Goal: Task Accomplishment & Management: Use online tool/utility

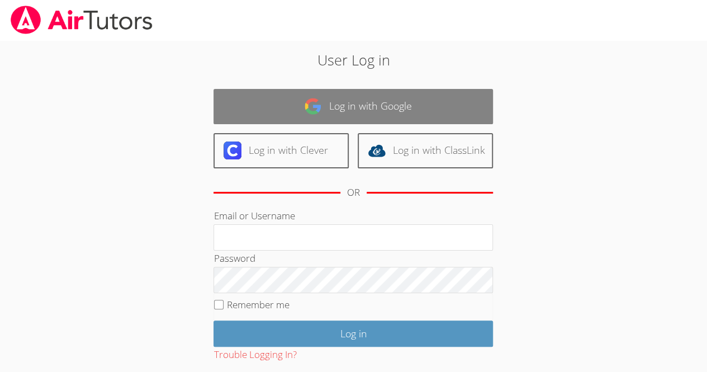
click at [416, 105] on link "Log in with Google" at bounding box center [353, 106] width 279 height 35
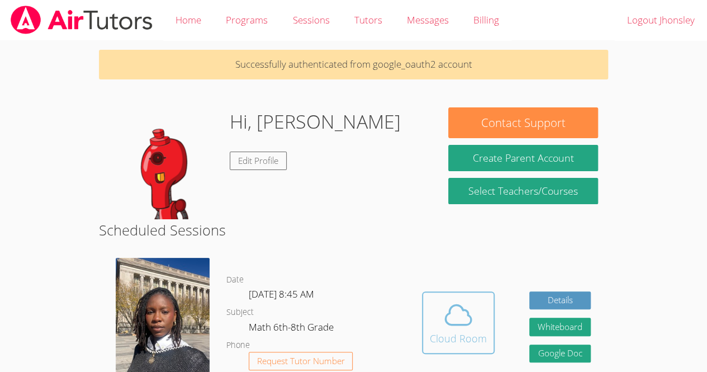
click at [435, 316] on span at bounding box center [458, 314] width 57 height 31
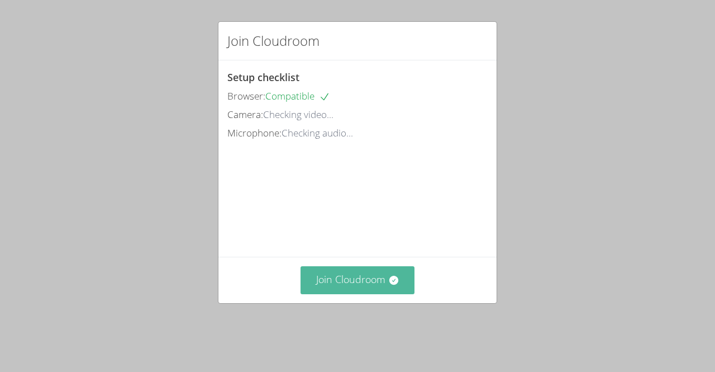
click at [363, 293] on button "Join Cloudroom" at bounding box center [358, 279] width 115 height 27
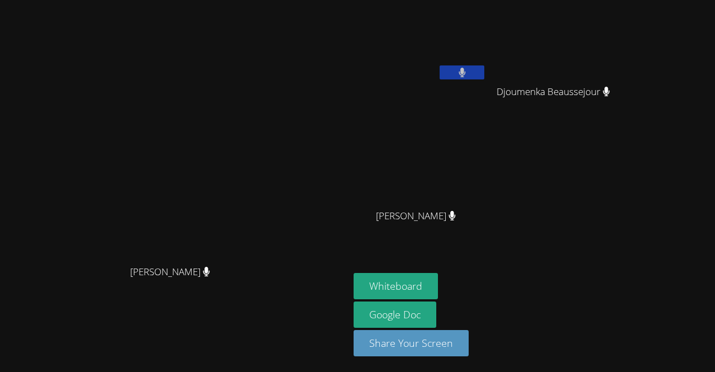
click at [487, 159] on video at bounding box center [420, 166] width 133 height 75
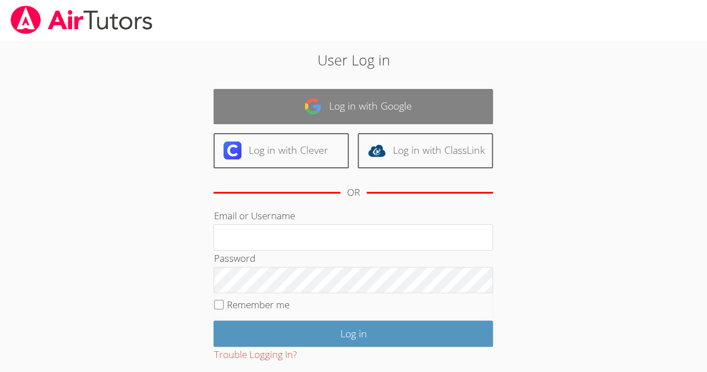
click at [437, 102] on link "Log in with Google" at bounding box center [353, 106] width 279 height 35
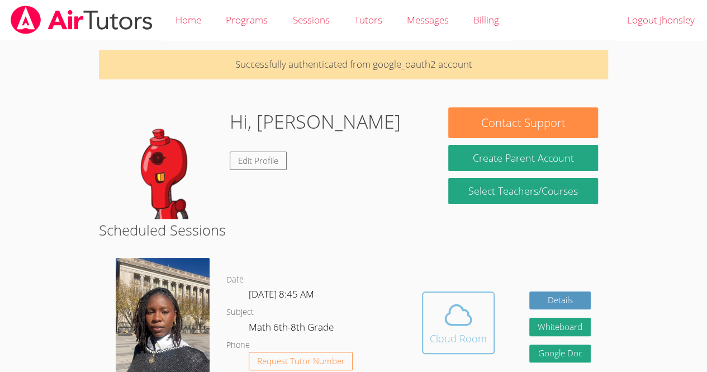
click at [452, 329] on icon at bounding box center [458, 314] width 31 height 31
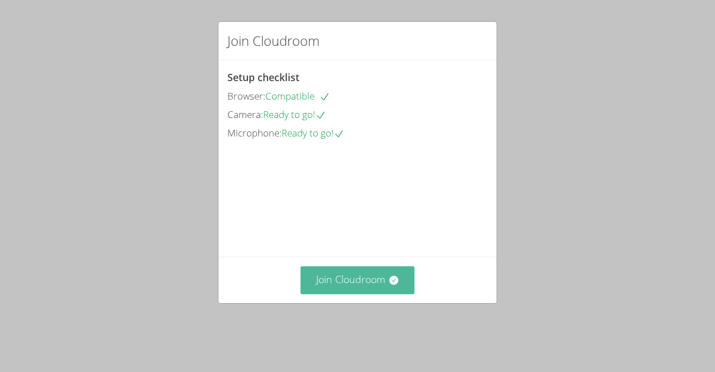
click at [355, 293] on button "Join Cloudroom" at bounding box center [358, 279] width 115 height 27
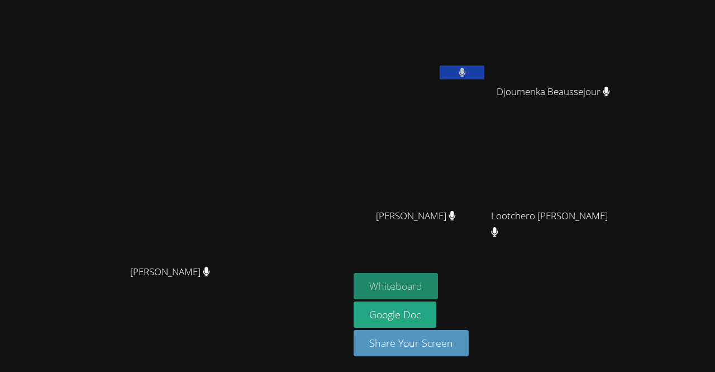
click at [438, 295] on button "Whiteboard" at bounding box center [396, 286] width 84 height 26
click at [439, 24] on video at bounding box center [420, 41] width 133 height 75
click at [608, 163] on video at bounding box center [557, 166] width 133 height 75
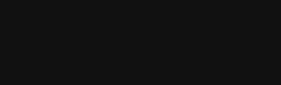
click at [153, 13] on video at bounding box center [140, 34] width 168 height 153
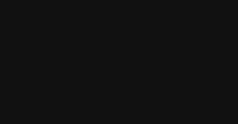
drag, startPoint x: 705, startPoint y: 1, endPoint x: 135, endPoint y: 92, distance: 576.8
click at [135, 92] on video at bounding box center [119, 53] width 168 height 129
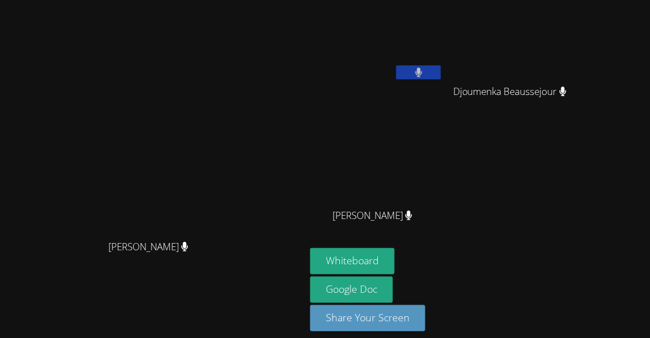
click at [376, 180] on video at bounding box center [376, 166] width 133 height 75
click at [397, 172] on video at bounding box center [376, 166] width 133 height 75
click at [400, 50] on video at bounding box center [376, 41] width 133 height 75
click at [421, 189] on video at bounding box center [376, 166] width 133 height 75
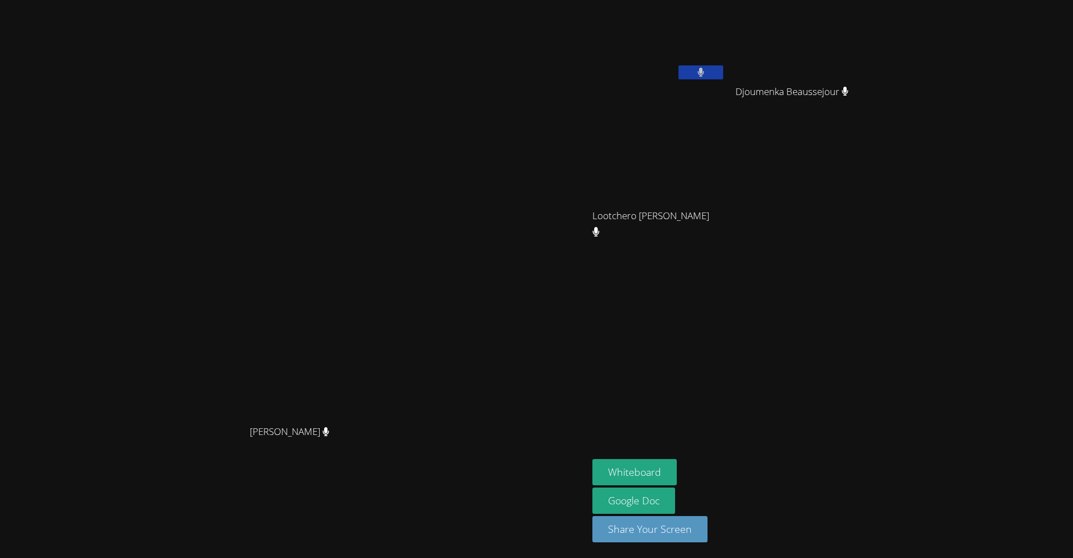
drag, startPoint x: 421, startPoint y: 189, endPoint x: 629, endPoint y: 290, distance: 230.7
click at [629, 290] on aside "Jhonsley Jean Djoumenka Beaussejour Djoumenka Beaussejour Lootchero Rene Lootch…" at bounding box center [727, 279] width 279 height 558
click at [687, 203] on div "Lootchero Rene" at bounding box center [658, 225] width 133 height 45
click at [714, 187] on video at bounding box center [658, 166] width 133 height 75
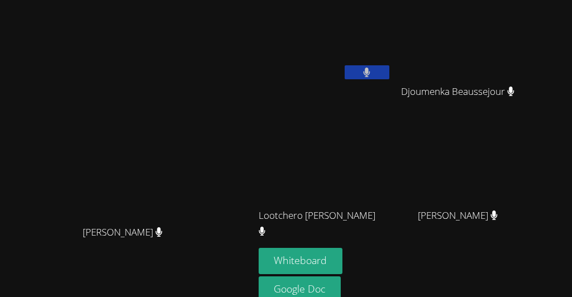
drag, startPoint x: 1021, startPoint y: 0, endPoint x: 173, endPoint y: 224, distance: 876.8
click at [173, 220] on video at bounding box center [127, 151] width 168 height 138
click at [358, 92] on div "Jhonsley Jean" at bounding box center [325, 64] width 133 height 120
click at [149, 30] on div "Darine Odigé Darine Odigé" at bounding box center [126, 173] width 245 height 338
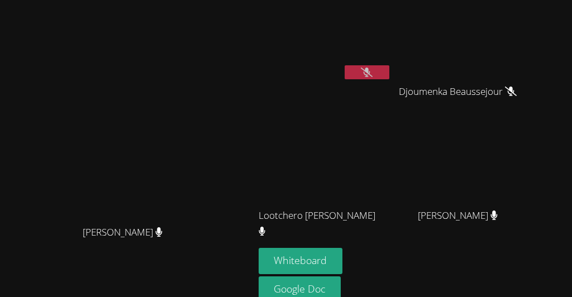
click at [387, 150] on video at bounding box center [325, 166] width 133 height 75
click at [373, 68] on icon at bounding box center [367, 73] width 12 height 10
click at [390, 65] on button at bounding box center [367, 72] width 45 height 14
click at [392, 130] on video at bounding box center [325, 166] width 133 height 75
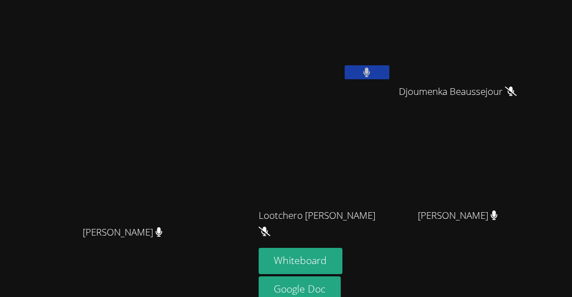
click at [363, 144] on video at bounding box center [325, 166] width 133 height 75
drag, startPoint x: 363, startPoint y: 144, endPoint x: 412, endPoint y: 167, distance: 54.3
drag, startPoint x: 412, startPoint y: 167, endPoint x: 352, endPoint y: 115, distance: 79.7
click at [352, 115] on div "Jhonsley Jean" at bounding box center [325, 64] width 133 height 120
click at [377, 134] on video at bounding box center [325, 166] width 133 height 75
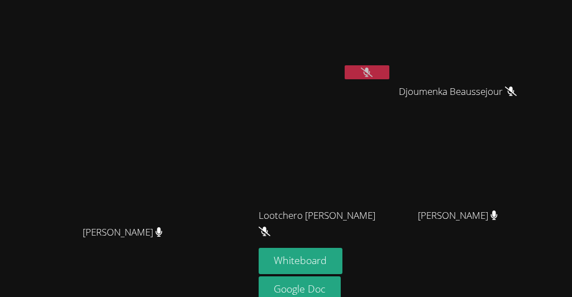
drag, startPoint x: 392, startPoint y: 141, endPoint x: 394, endPoint y: 149, distance: 8.1
click at [392, 149] on video at bounding box center [325, 166] width 133 height 75
click at [373, 68] on icon at bounding box center [367, 73] width 12 height 10
drag, startPoint x: 572, startPoint y: 0, endPoint x: 382, endPoint y: 87, distance: 208.3
click at [382, 87] on div "Jhonsley Jean" at bounding box center [325, 64] width 133 height 120
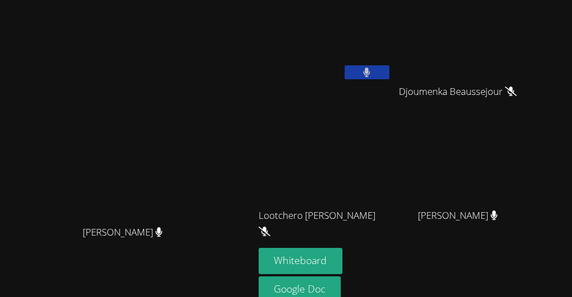
click at [390, 65] on button at bounding box center [367, 72] width 45 height 14
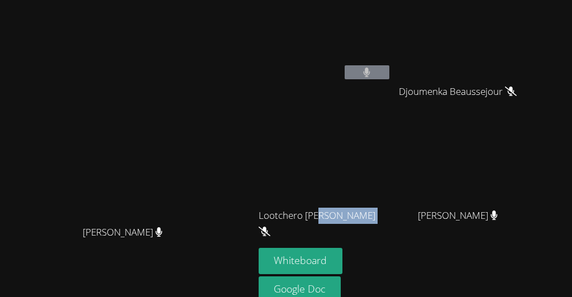
drag, startPoint x: 407, startPoint y: 59, endPoint x: 387, endPoint y: 210, distance: 152.2
click at [387, 210] on div "Lootchero Rene" at bounding box center [325, 225] width 133 height 45
click at [386, 141] on video at bounding box center [325, 166] width 133 height 75
click at [378, 178] on div at bounding box center [378, 178] width 0 height 0
click at [224, 0] on div at bounding box center [112, 0] width 224 height 0
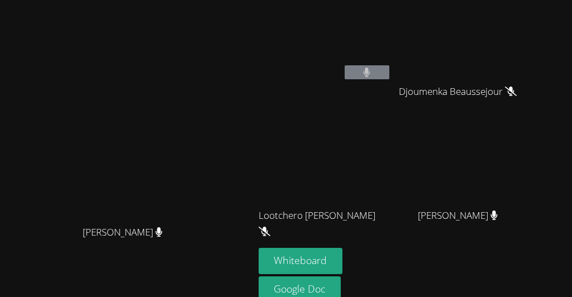
drag, startPoint x: 453, startPoint y: 77, endPoint x: 502, endPoint y: 82, distance: 48.9
click at [502, 84] on span "Djoumenka Beaussejour" at bounding box center [458, 92] width 118 height 16
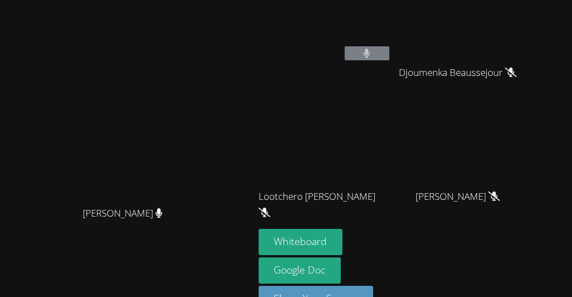
scroll to position [17, 0]
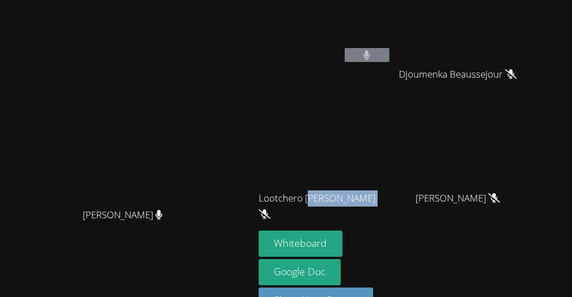
drag, startPoint x: 377, startPoint y: 193, endPoint x: 349, endPoint y: 201, distance: 29.7
click at [349, 201] on span "Lootchero Rene" at bounding box center [321, 207] width 124 height 32
click at [371, 58] on icon at bounding box center [366, 55] width 7 height 10
click at [431, 98] on div "Djoumenka Beaussejour" at bounding box center [462, 84] width 133 height 45
drag, startPoint x: 430, startPoint y: 84, endPoint x: 411, endPoint y: 70, distance: 23.6
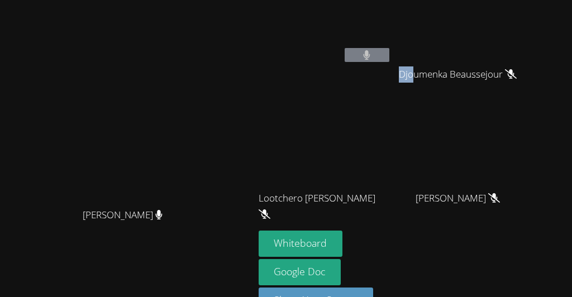
click at [411, 70] on div "Jhonsley Jean Djoumenka Beaussejour Djoumenka Beaussejour Lootchero Rene Lootch…" at bounding box center [394, 109] width 271 height 244
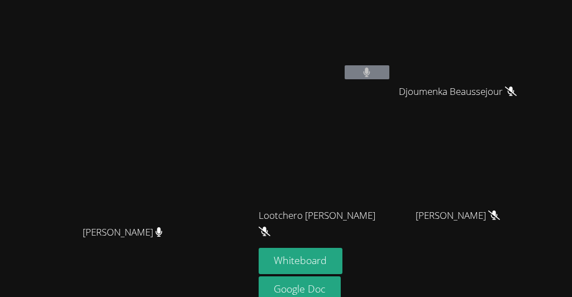
click at [392, 81] on div "Jhonsley Jean" at bounding box center [325, 64] width 133 height 120
drag, startPoint x: 548, startPoint y: 86, endPoint x: 458, endPoint y: 98, distance: 90.3
click at [458, 98] on span "Djoumenka Beaussejour" at bounding box center [458, 92] width 118 height 16
drag, startPoint x: 545, startPoint y: 83, endPoint x: 454, endPoint y: 97, distance: 92.7
click at [450, 98] on span "Djoumenka Beaussejour" at bounding box center [458, 92] width 118 height 16
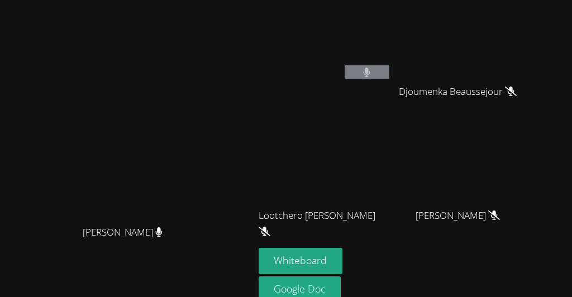
click at [517, 86] on span "Djoumenka Beaussejour" at bounding box center [458, 92] width 118 height 16
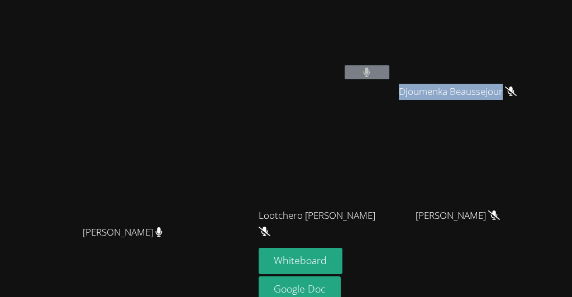
drag, startPoint x: 546, startPoint y: 81, endPoint x: 442, endPoint y: 85, distance: 104.6
click at [442, 85] on span "Djoumenka Beaussejour" at bounding box center [458, 92] width 118 height 16
click at [434, 91] on div at bounding box center [434, 91] width 0 height 0
click at [224, 0] on div at bounding box center [112, 0] width 224 height 0
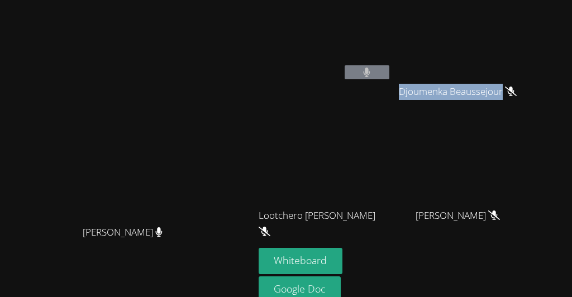
click at [224, 0] on div at bounding box center [112, 0] width 224 height 0
click at [506, 0] on div "Close" at bounding box center [286, 0] width 572 height 0
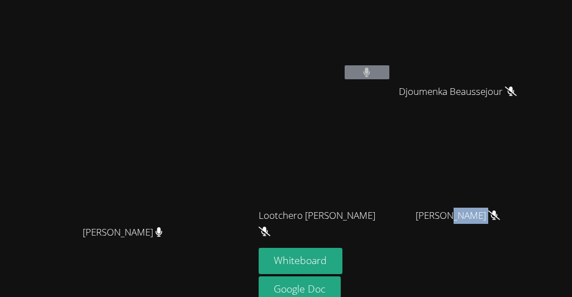
drag, startPoint x: 438, startPoint y: 262, endPoint x: 501, endPoint y: 221, distance: 74.4
click at [495, 222] on aside "Jhonsley Jean Djoumenka Beaussejour Djoumenka Beaussejour Lootchero Rene Lootch…" at bounding box center [393, 173] width 279 height 347
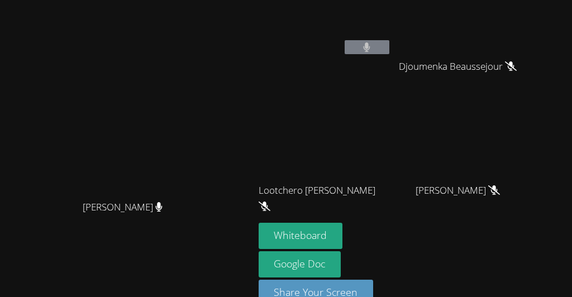
scroll to position [24, 0]
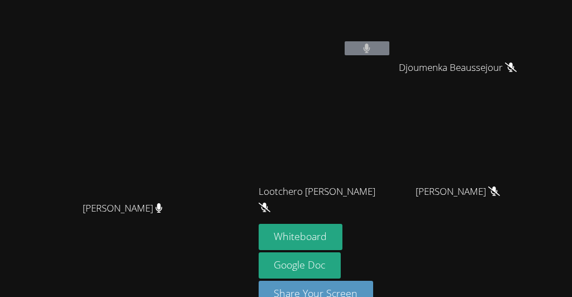
click at [510, 244] on div "Whiteboard Google Doc Share Your Screen" at bounding box center [394, 270] width 271 height 92
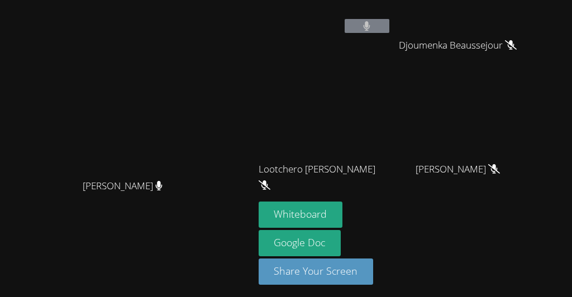
scroll to position [48, 0]
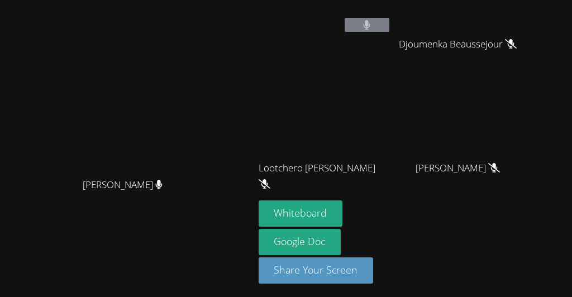
click at [529, 243] on div "Whiteboard Google Doc Share Your Screen" at bounding box center [394, 247] width 271 height 92
drag, startPoint x: 319, startPoint y: 3, endPoint x: 52, endPoint y: 50, distance: 271.2
click at [52, 50] on video at bounding box center [126, 104] width 245 height 138
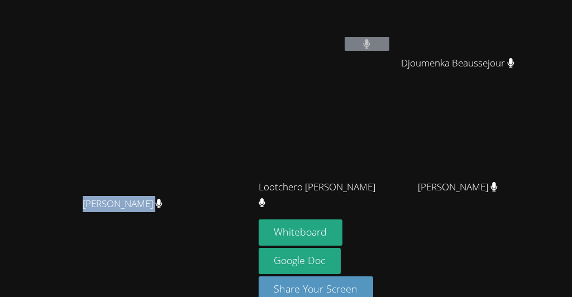
drag, startPoint x: 116, startPoint y: 210, endPoint x: 200, endPoint y: 220, distance: 84.4
click at [200, 220] on div "[PERSON_NAME]" at bounding box center [126, 214] width 245 height 45
click at [193, 219] on div at bounding box center [193, 219] width 0 height 0
click at [94, 0] on div at bounding box center [112, 0] width 224 height 0
click at [99, 0] on div at bounding box center [112, 0] width 224 height 0
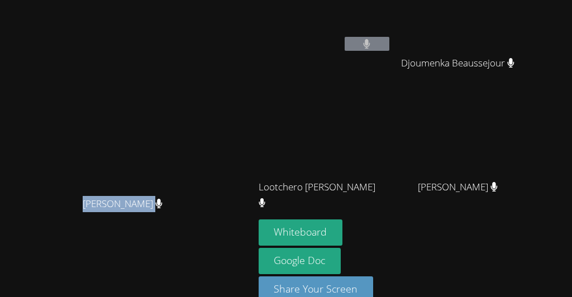
click at [99, 0] on div at bounding box center [112, 0] width 224 height 0
click at [100, 0] on div at bounding box center [112, 0] width 224 height 0
click at [208, 0] on div "Close" at bounding box center [286, 0] width 572 height 0
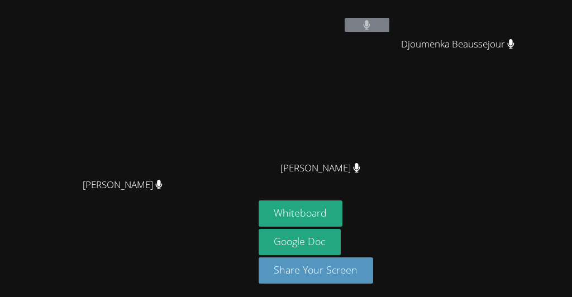
drag, startPoint x: 227, startPoint y: 169, endPoint x: 239, endPoint y: 228, distance: 60.4
click at [239, 228] on div "Darine Odigé Darine Odigé" at bounding box center [126, 126] width 245 height 338
drag, startPoint x: 261, startPoint y: 167, endPoint x: 347, endPoint y: 175, distance: 85.9
click at [347, 175] on div "Peterley Constant" at bounding box center [325, 178] width 133 height 45
click at [339, 175] on div at bounding box center [339, 175] width 0 height 0
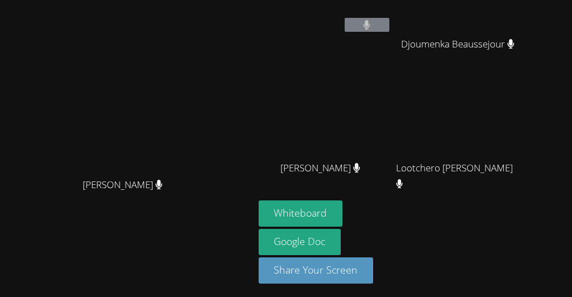
drag, startPoint x: 257, startPoint y: 106, endPoint x: 211, endPoint y: 101, distance: 46.7
click at [211, 101] on video at bounding box center [126, 104] width 245 height 138
click at [334, 174] on span "Peterley Constant" at bounding box center [321, 168] width 80 height 16
drag, startPoint x: 291, startPoint y: 164, endPoint x: 372, endPoint y: 175, distance: 82.4
click at [372, 175] on div "Peterley Constant" at bounding box center [325, 178] width 133 height 45
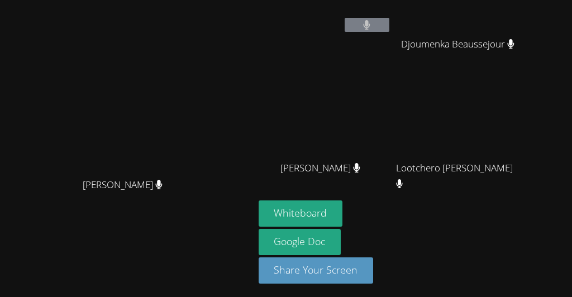
click at [365, 175] on div at bounding box center [365, 175] width 0 height 0
click at [224, 0] on div at bounding box center [112, 0] width 224 height 0
click at [394, 0] on div "Close" at bounding box center [286, 0] width 572 height 0
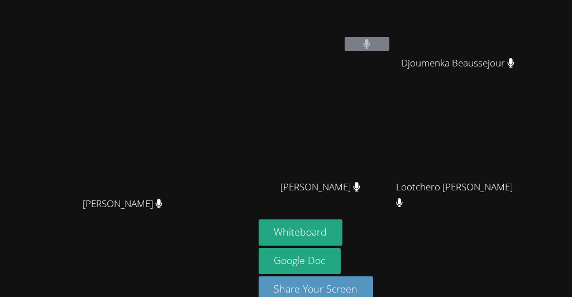
drag, startPoint x: 374, startPoint y: 72, endPoint x: 383, endPoint y: 104, distance: 33.6
click at [383, 104] on div "Jhonsley Jean Djoumenka Beaussejour Djoumenka Beaussejour Peterley Constant Pet…" at bounding box center [394, 98] width 271 height 244
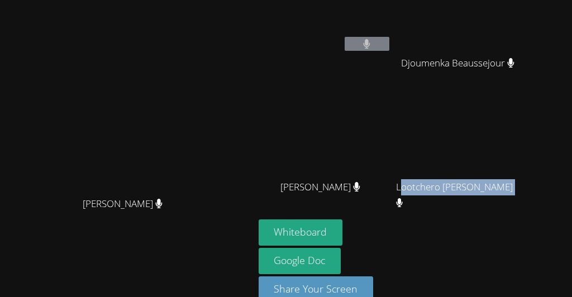
drag, startPoint x: 461, startPoint y: 174, endPoint x: 531, endPoint y: 178, distance: 70.5
click at [520, 179] on span "Lootchero Rene" at bounding box center [458, 195] width 124 height 32
click at [524, 178] on div at bounding box center [524, 178] width 0 height 0
click at [224, 0] on div at bounding box center [112, 0] width 224 height 0
click at [496, 0] on div "Close" at bounding box center [286, 0] width 572 height 0
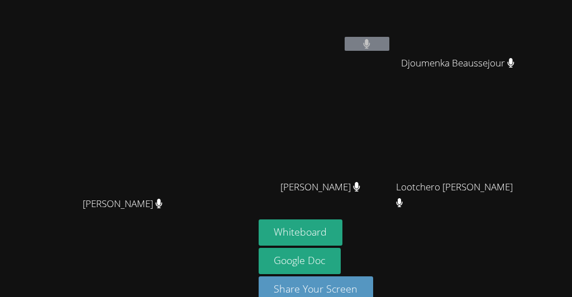
click at [449, 175] on div "Lootchero Rene" at bounding box center [462, 197] width 133 height 45
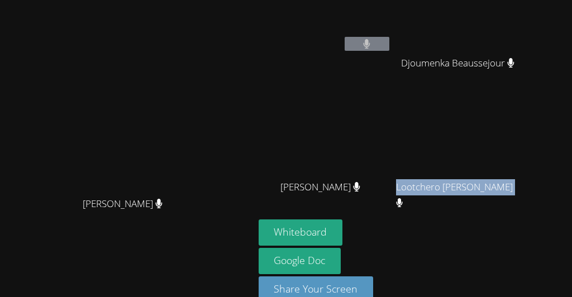
drag, startPoint x: 449, startPoint y: 174, endPoint x: 554, endPoint y: 175, distance: 105.6
click at [529, 175] on div "Lootchero Rene" at bounding box center [462, 197] width 133 height 45
click at [547, 178] on div at bounding box center [547, 178] width 0 height 0
click at [224, 0] on div at bounding box center [112, 0] width 224 height 0
click at [494, 0] on div "Close" at bounding box center [286, 0] width 572 height 0
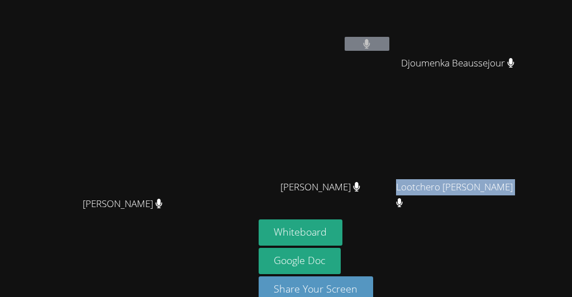
click at [444, 175] on div "Lootchero Rene" at bounding box center [462, 197] width 133 height 45
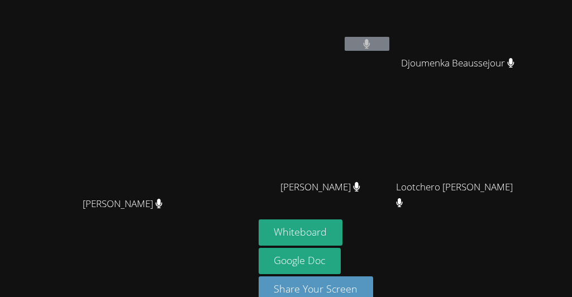
click at [444, 175] on div "Lootchero Rene" at bounding box center [462, 197] width 133 height 45
drag, startPoint x: 409, startPoint y: 45, endPoint x: 329, endPoint y: 199, distance: 173.2
click at [329, 199] on div "Jhonsley Jean Djoumenka Beaussejour Djoumenka Beaussejour Peterley Constant Pet…" at bounding box center [394, 97] width 271 height 244
click at [392, 67] on div "Jhonsley Jean" at bounding box center [325, 35] width 133 height 120
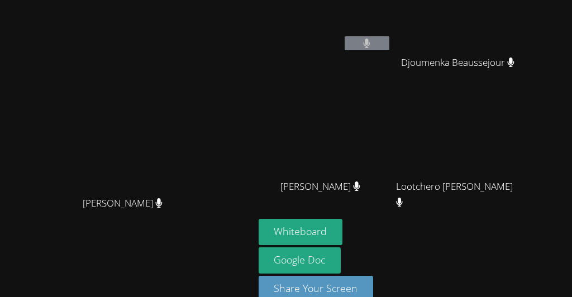
drag, startPoint x: 293, startPoint y: 77, endPoint x: 319, endPoint y: 97, distance: 32.6
click at [250, 84] on video at bounding box center [126, 122] width 245 height 138
drag, startPoint x: 391, startPoint y: 102, endPoint x: 372, endPoint y: 119, distance: 25.3
click at [372, 119] on video at bounding box center [325, 136] width 133 height 75
drag, startPoint x: 385, startPoint y: 112, endPoint x: 374, endPoint y: 128, distance: 19.1
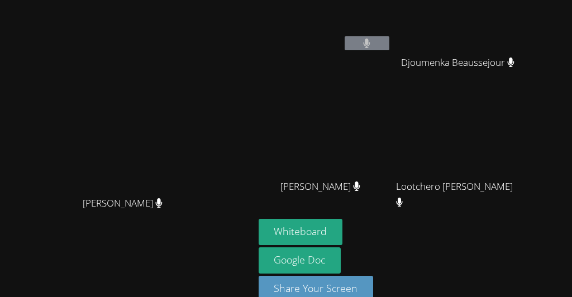
click at [374, 128] on video at bounding box center [325, 136] width 133 height 75
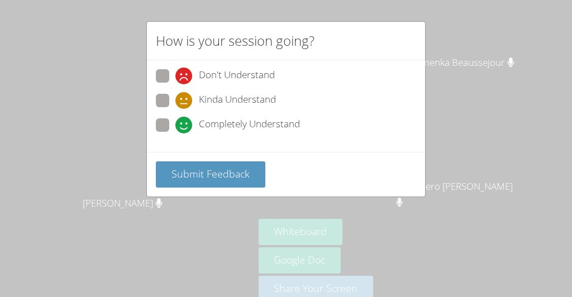
scroll to position [48, 0]
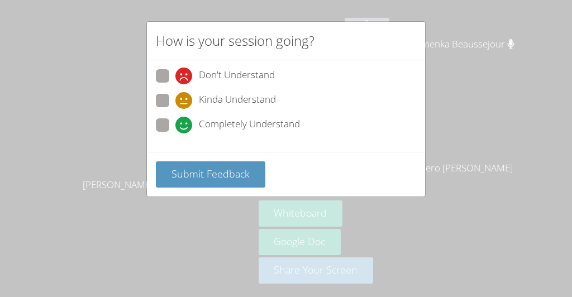
click at [175, 109] on span at bounding box center [175, 109] width 0 height 0
click at [175, 94] on input "Kinda Understand" at bounding box center [180, 99] width 10 height 10
radio input "true"
click at [155, 122] on div "Don't Understand Kinda Understand Completely Understand" at bounding box center [286, 106] width 278 height 92
click at [175, 84] on span at bounding box center [175, 84] width 0 height 0
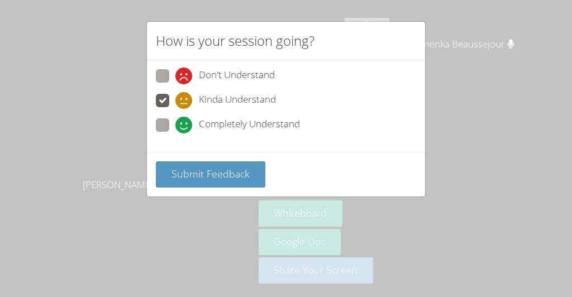
click at [175, 75] on input "Don't Understand" at bounding box center [180, 74] width 10 height 10
radio input "true"
click at [175, 134] on span at bounding box center [175, 134] width 0 height 0
click at [175, 118] on input "Completely Understand" at bounding box center [180, 123] width 10 height 10
radio input "true"
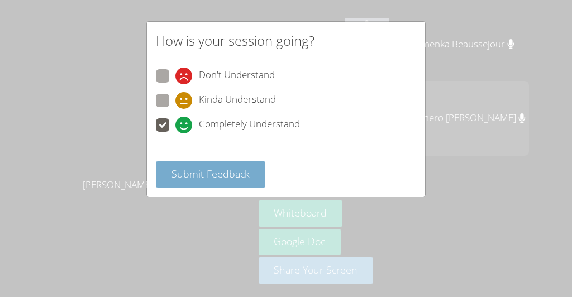
click at [167, 165] on button "Submit Feedback" at bounding box center [211, 175] width 110 height 26
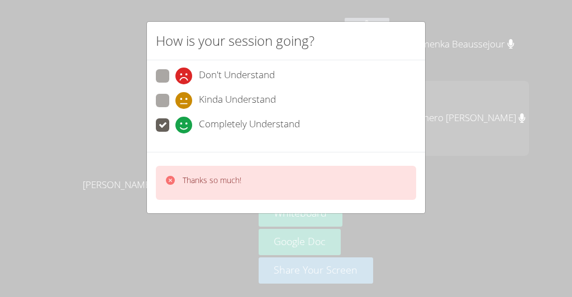
click at [244, 181] on div "Thanks so much!" at bounding box center [286, 183] width 260 height 34
click at [494, 174] on div "How is your session going? Don't Understand Kinda Understand Completely Underst…" at bounding box center [286, 148] width 572 height 297
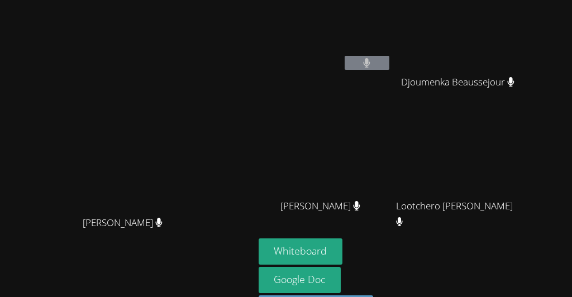
scroll to position [0, 0]
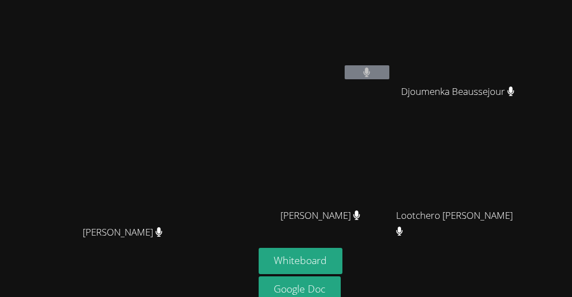
drag, startPoint x: 359, startPoint y: 36, endPoint x: 412, endPoint y: 48, distance: 54.0
click at [392, 48] on video at bounding box center [325, 41] width 133 height 75
click at [367, 44] on video at bounding box center [325, 41] width 133 height 75
